Goal: Transaction & Acquisition: Obtain resource

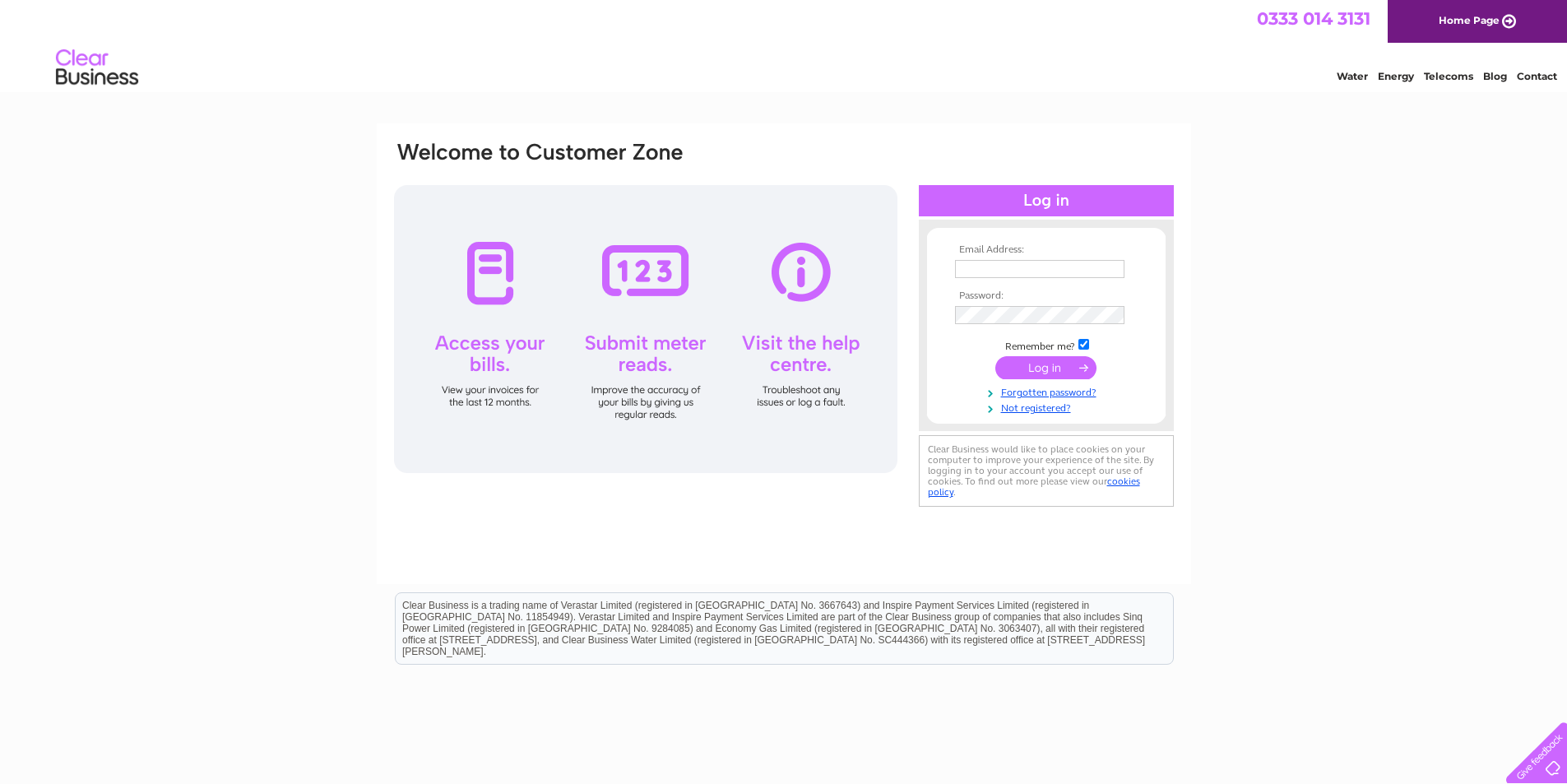
type input "[PERSON_NAME][EMAIL_ADDRESS][DOMAIN_NAME]"
click at [1020, 367] on input "submit" at bounding box center [1046, 367] width 101 height 23
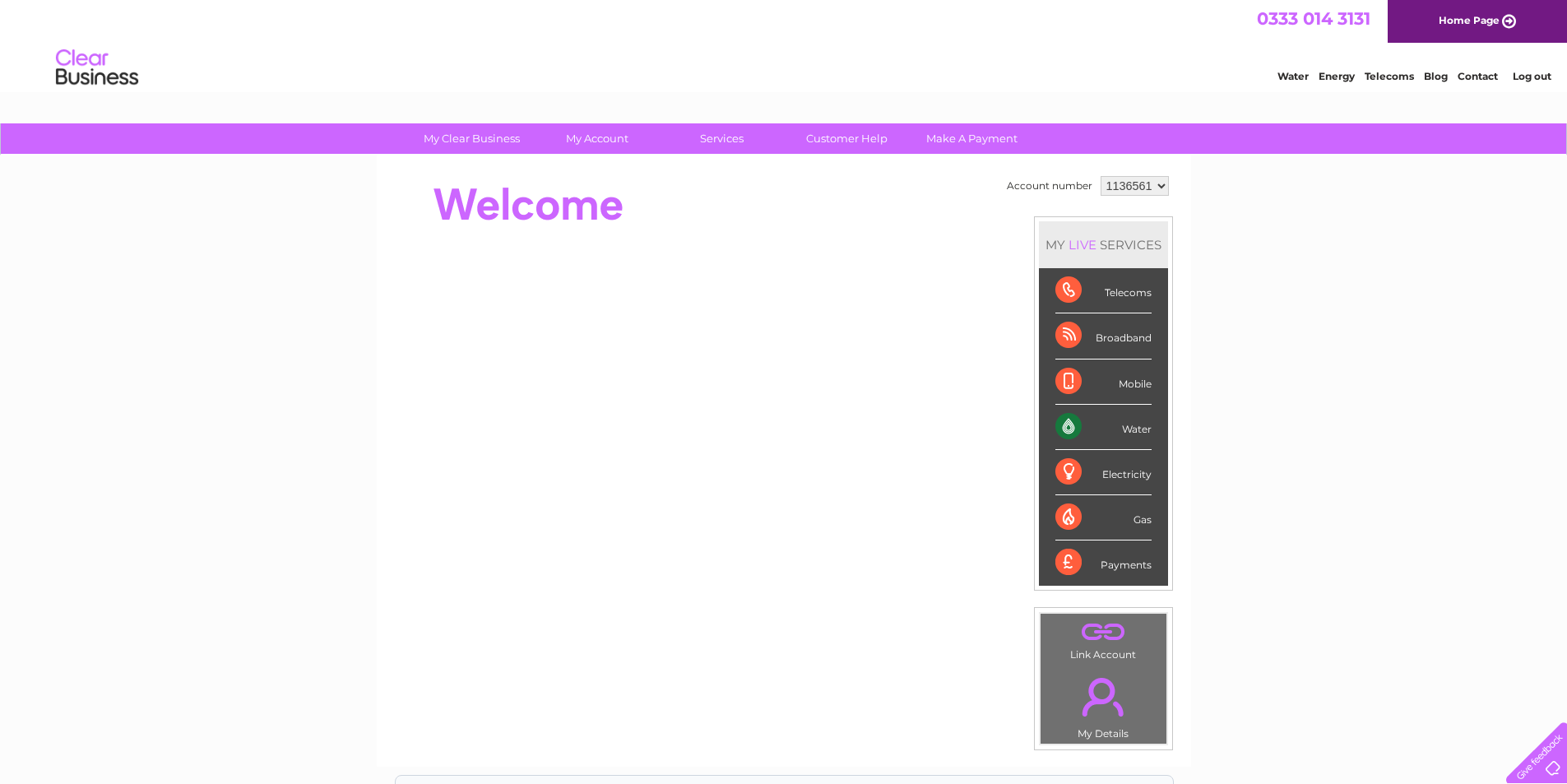
click at [1134, 421] on div "Water" at bounding box center [1103, 427] width 97 height 45
click at [1133, 430] on div "Water" at bounding box center [1103, 427] width 97 height 45
click at [1135, 430] on div "Water" at bounding box center [1103, 427] width 97 height 45
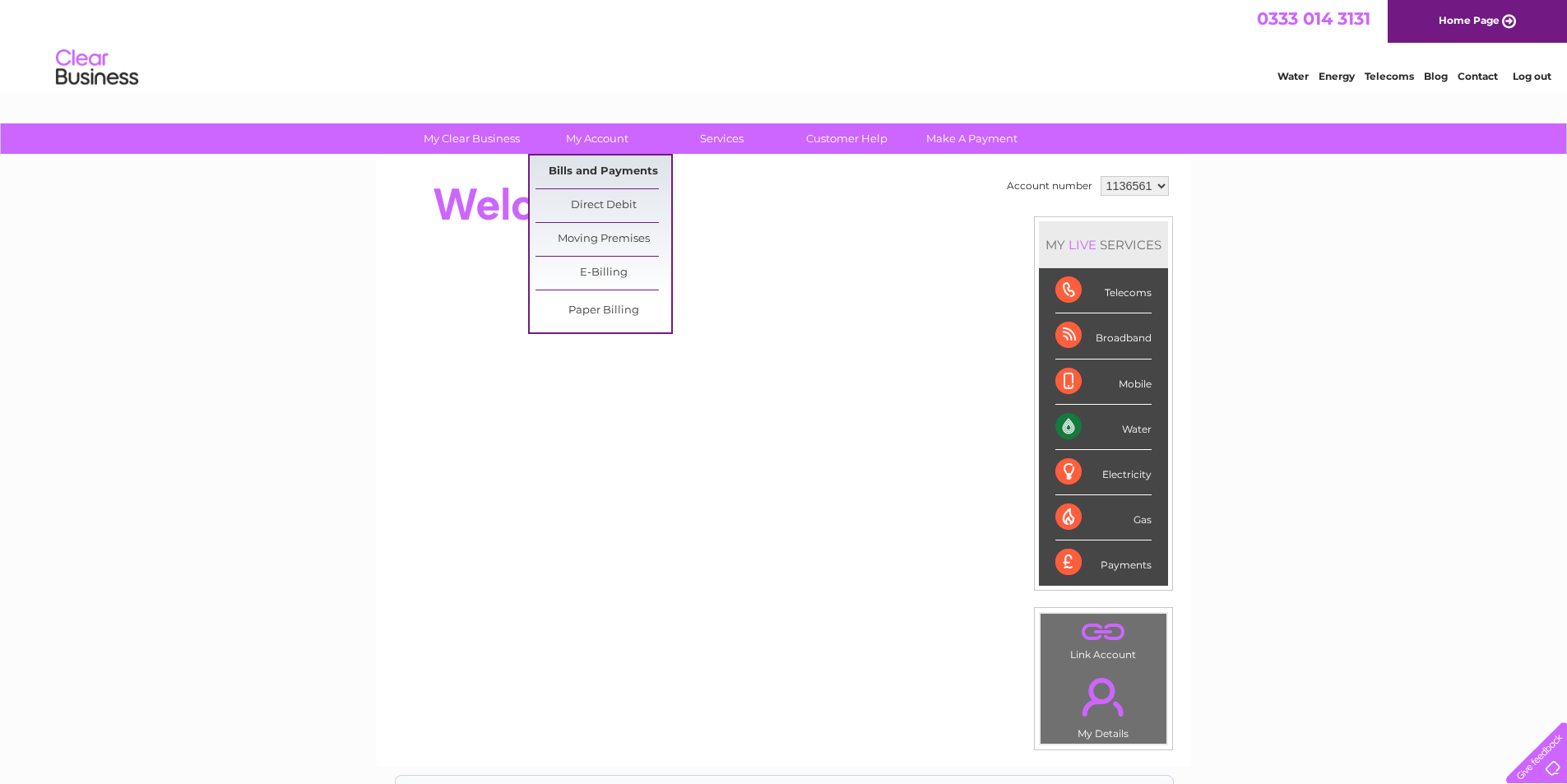
click at [601, 165] on link "Bills and Payments" at bounding box center [603, 171] width 136 height 33
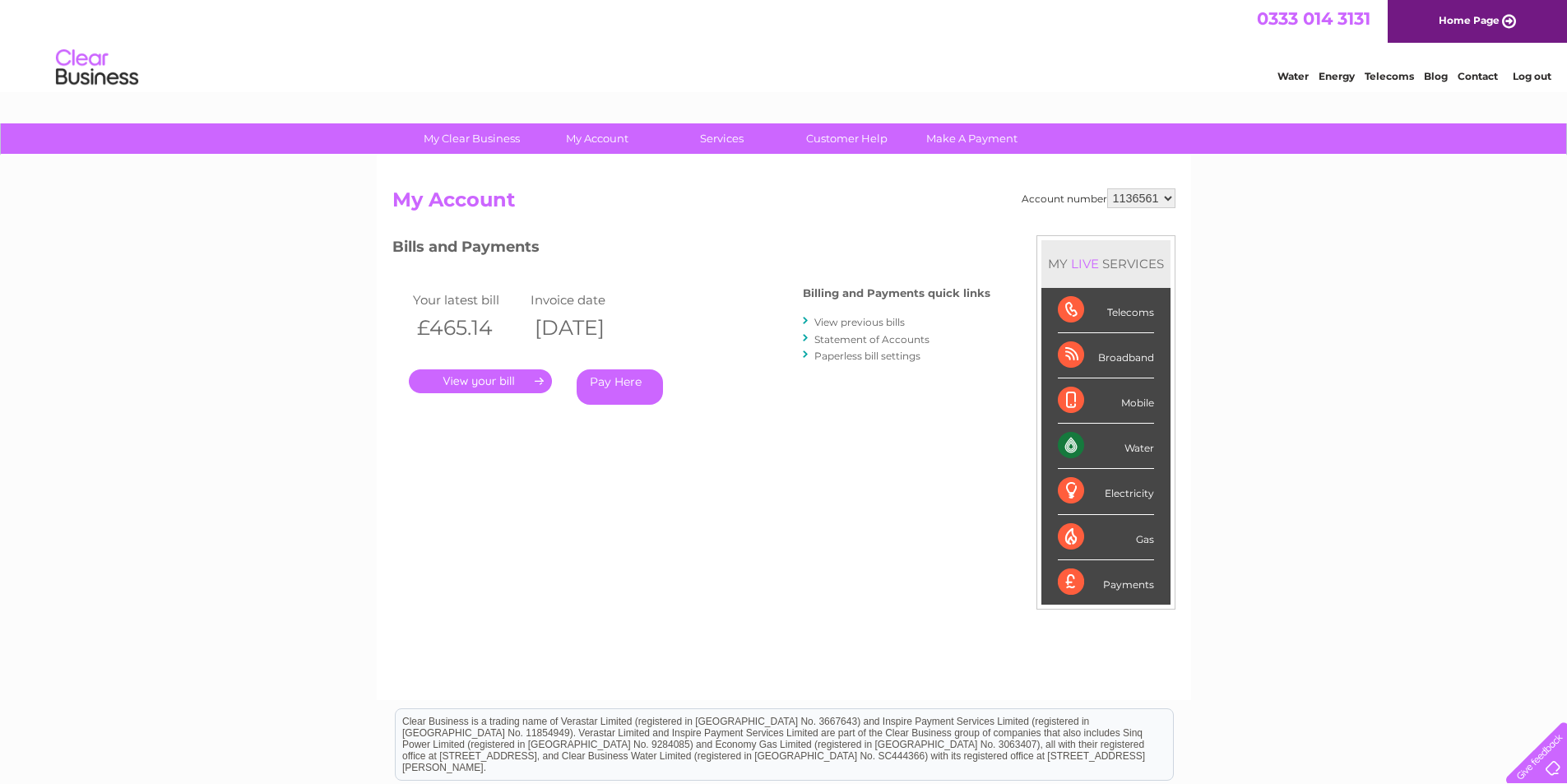
click at [472, 393] on div "Your latest bill Invoice date £465.14 02/09/2025 . Pay Here" at bounding box center [574, 350] width 362 height 156
click at [473, 387] on link "." at bounding box center [480, 380] width 143 height 23
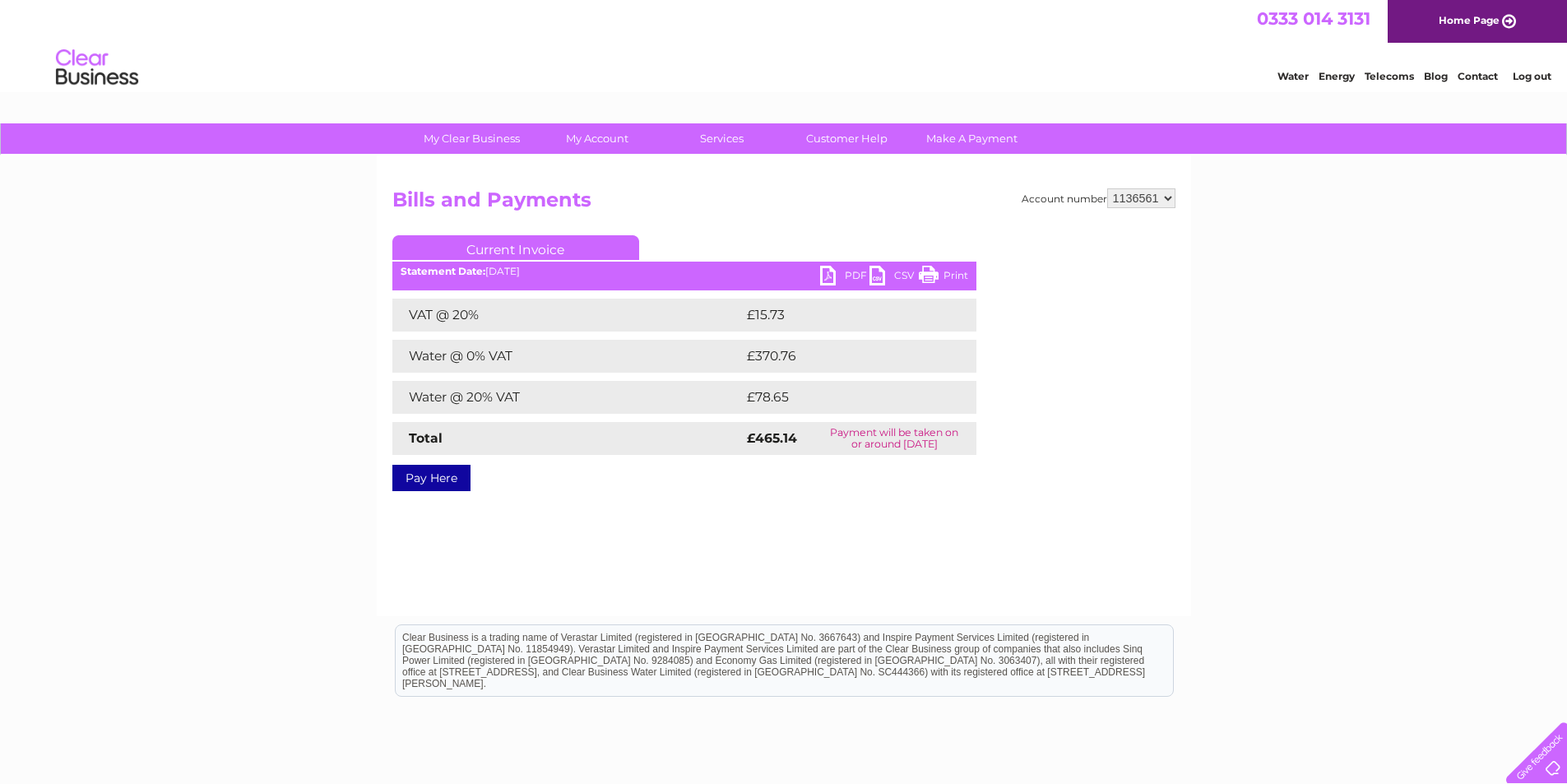
click at [843, 278] on link "PDF" at bounding box center [844, 277] width 50 height 23
click at [1527, 74] on link "Log out" at bounding box center [1531, 76] width 38 height 12
